Goal: Connect with others: Connect with other users

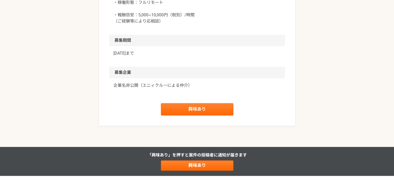
scroll to position [492, 0]
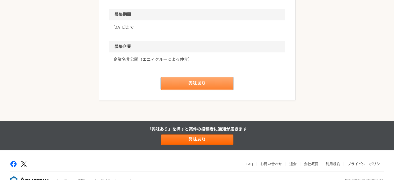
click at [219, 84] on link "興味あり" at bounding box center [197, 83] width 72 height 12
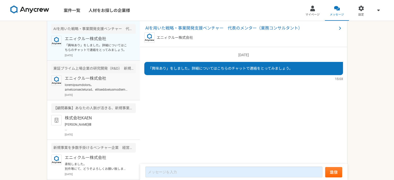
click at [98, 85] on p at bounding box center [97, 87] width 64 height 9
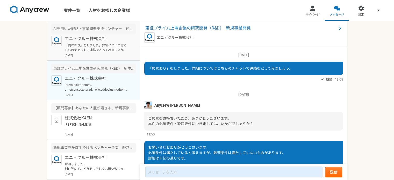
scroll to position [321, 0]
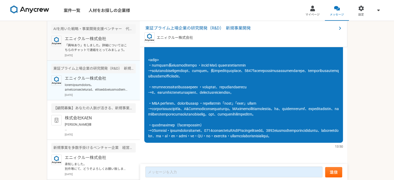
click at [101, 44] on p "「興味あり」をしました。詳細についてはこちらのチャットで連絡をとってみましょう。" at bounding box center [97, 47] width 64 height 9
